Goal: Information Seeking & Learning: Find specific fact

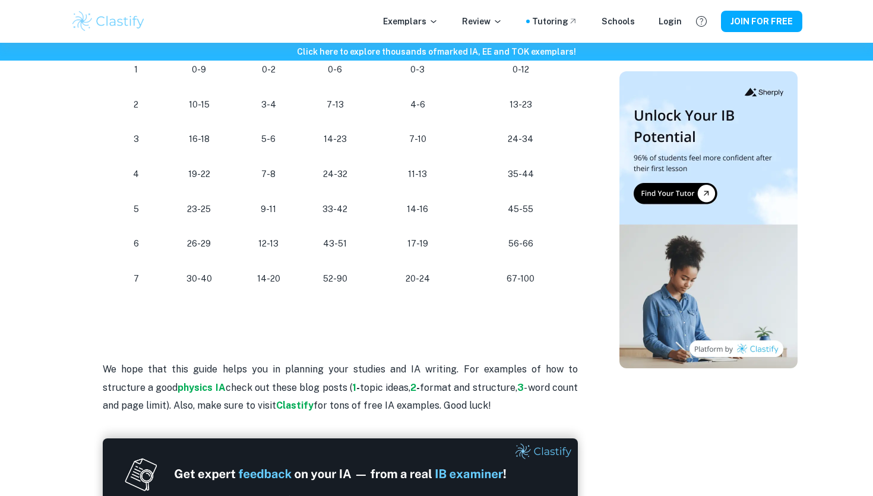
scroll to position [1156, 0]
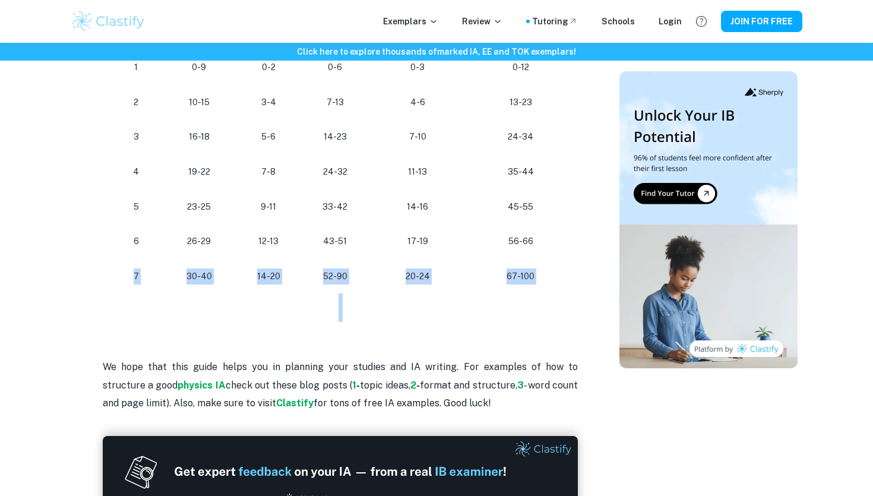
drag, startPoint x: 127, startPoint y: 278, endPoint x: 481, endPoint y: 318, distance: 356.0
click at [481, 318] on h2 at bounding box center [340, 307] width 475 height 28
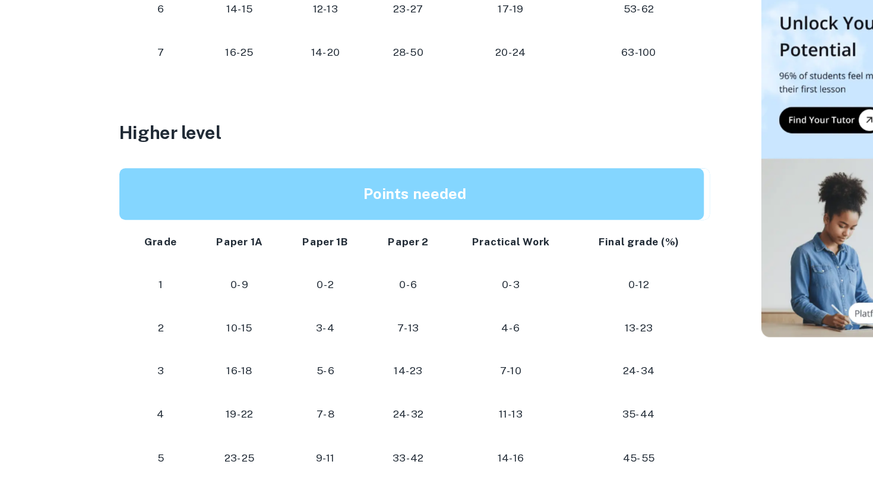
scroll to position [898, 0]
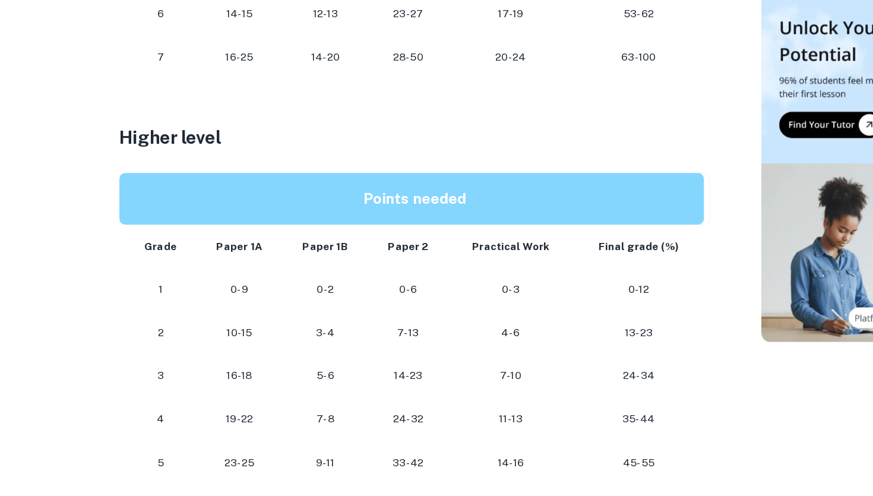
click at [163, 226] on p at bounding box center [340, 223] width 475 height 18
drag, startPoint x: 106, startPoint y: 204, endPoint x: 164, endPoint y: 226, distance: 63.0
click at [164, 226] on div "Are you looking for the IB Physics grade boundaries to plan how you can get the…" at bounding box center [340, 128] width 475 height 1086
click at [164, 226] on p at bounding box center [340, 223] width 475 height 18
click at [164, 216] on p at bounding box center [340, 223] width 475 height 18
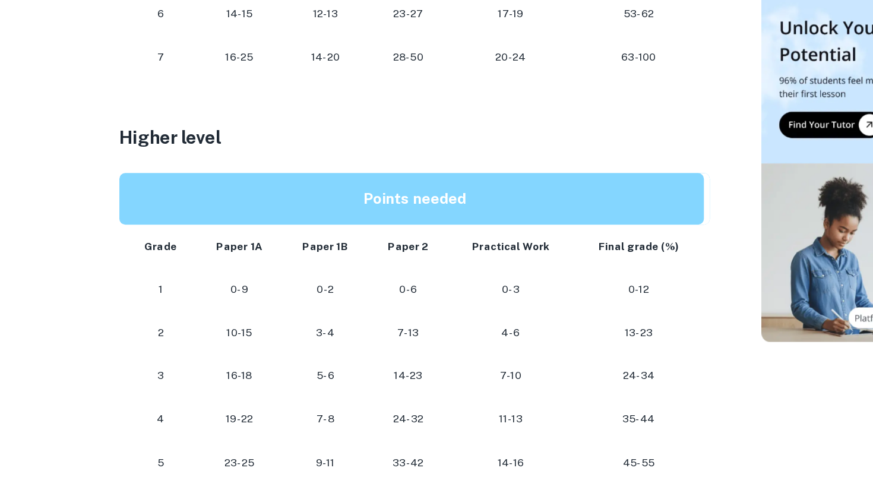
click at [163, 226] on p at bounding box center [340, 223] width 475 height 18
